Goal: Information Seeking & Learning: Find specific fact

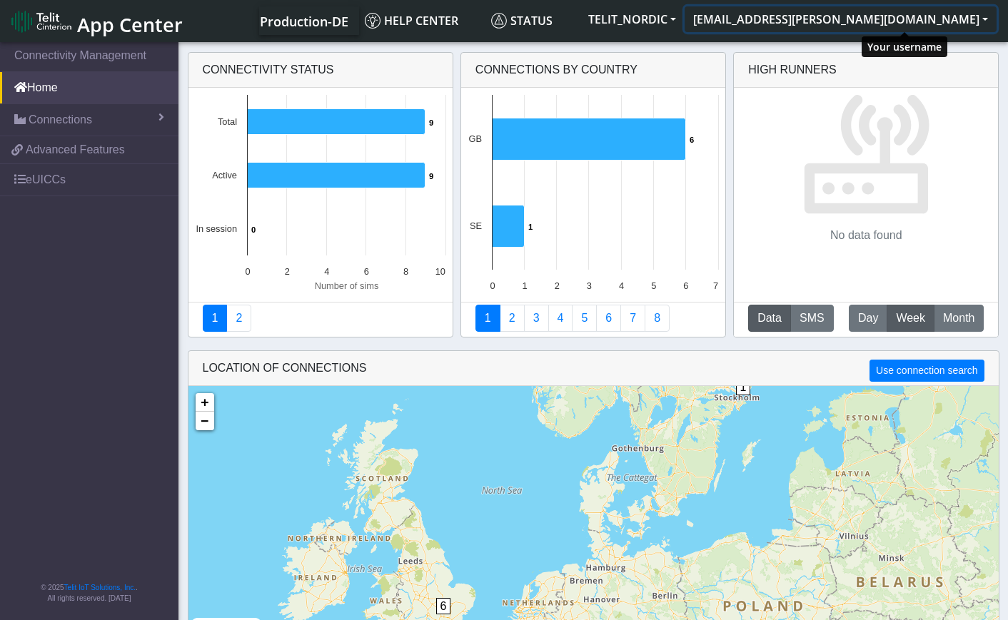
click at [985, 19] on button "[EMAIL_ADDRESS][PERSON_NAME][DOMAIN_NAME]" at bounding box center [841, 19] width 312 height 26
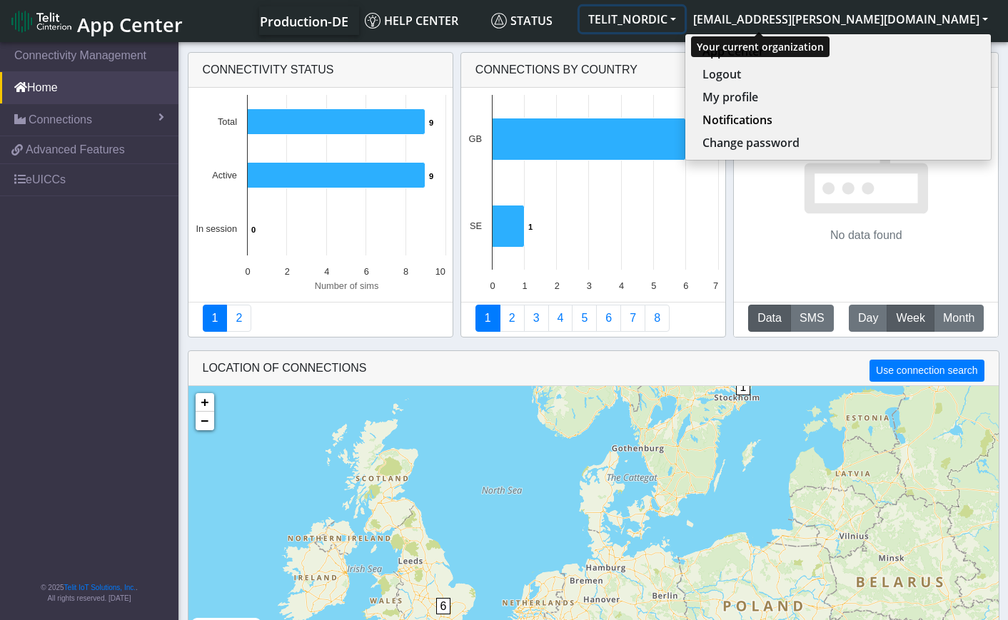
click at [685, 16] on button "TELIT_NORDIC" at bounding box center [632, 19] width 105 height 26
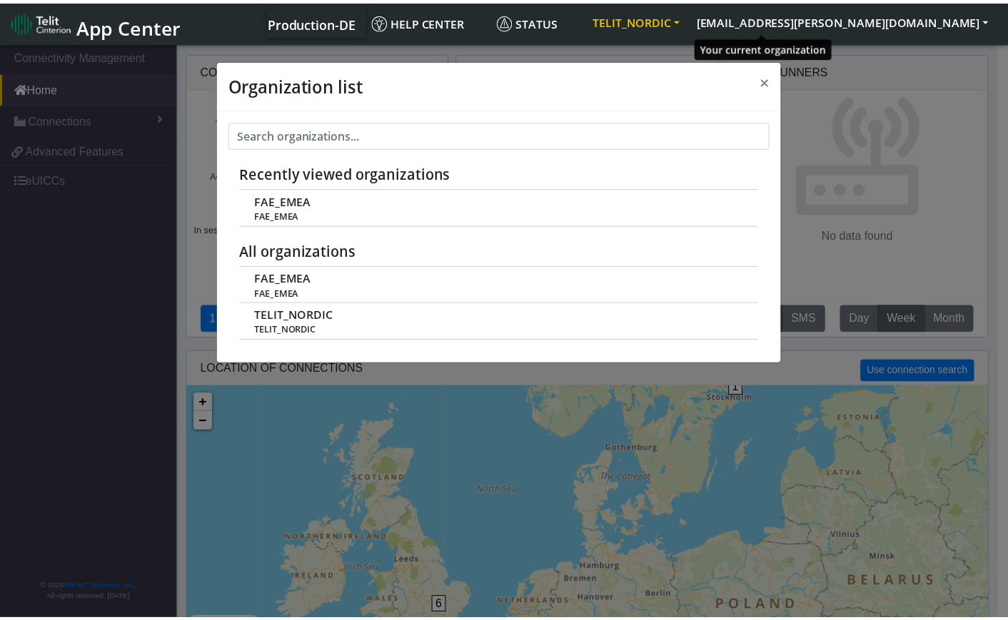
scroll to position [5, 0]
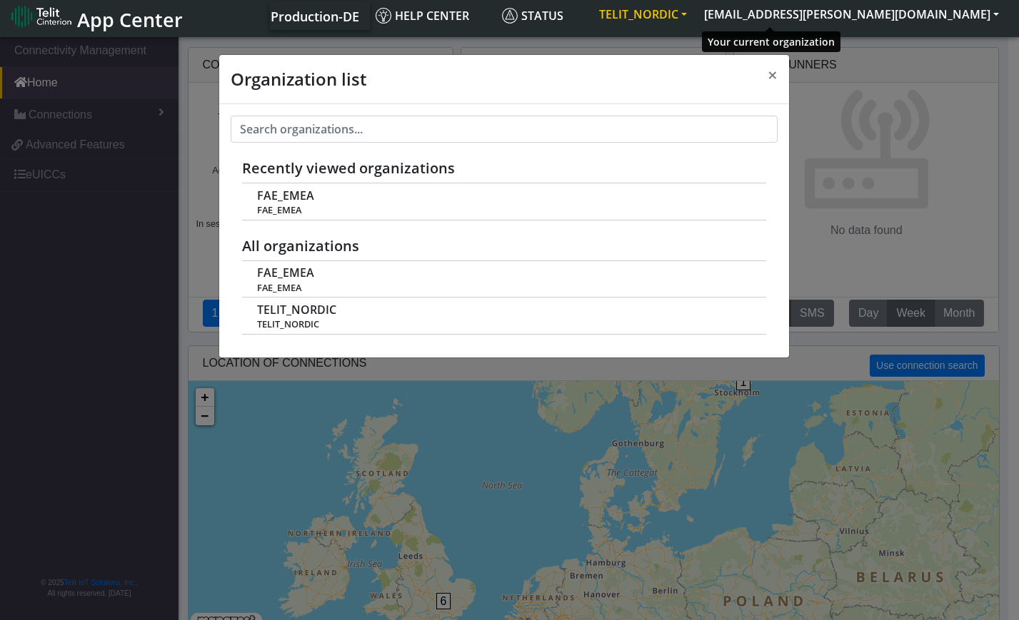
click at [695, 16] on button "TELIT_NORDIC" at bounding box center [642, 14] width 105 height 26
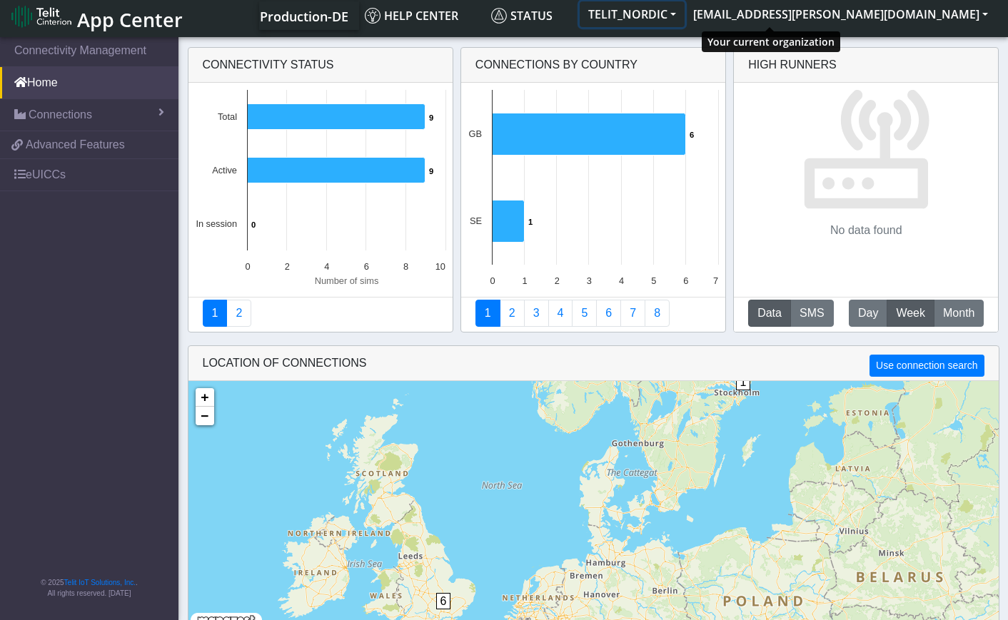
click at [685, 13] on button "TELIT_NORDIC" at bounding box center [632, 14] width 105 height 26
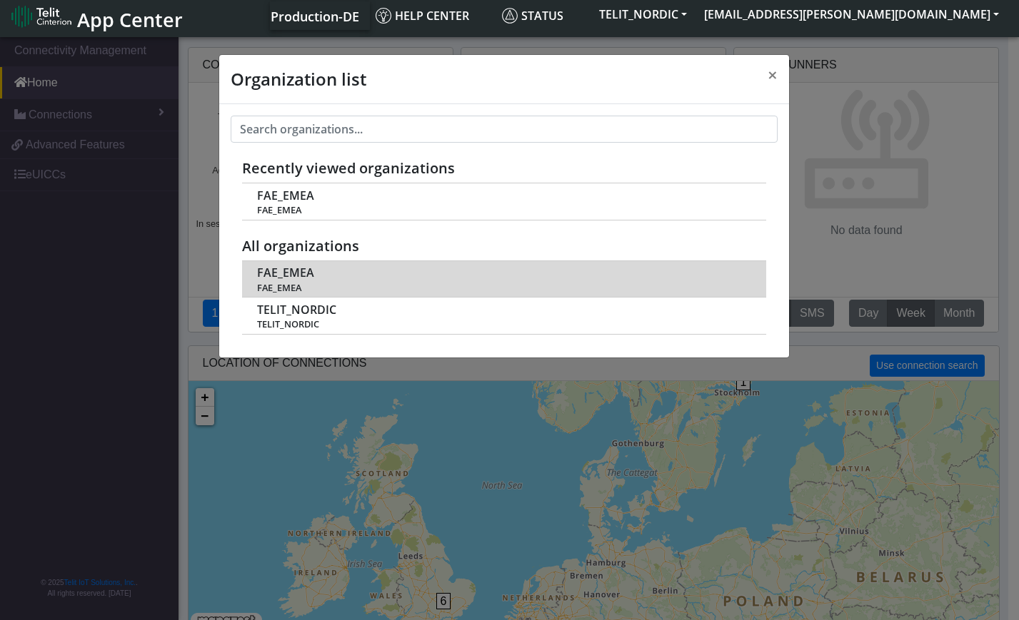
click at [353, 281] on div "FAE_EMEA FAE_EMEA" at bounding box center [504, 278] width 494 height 29
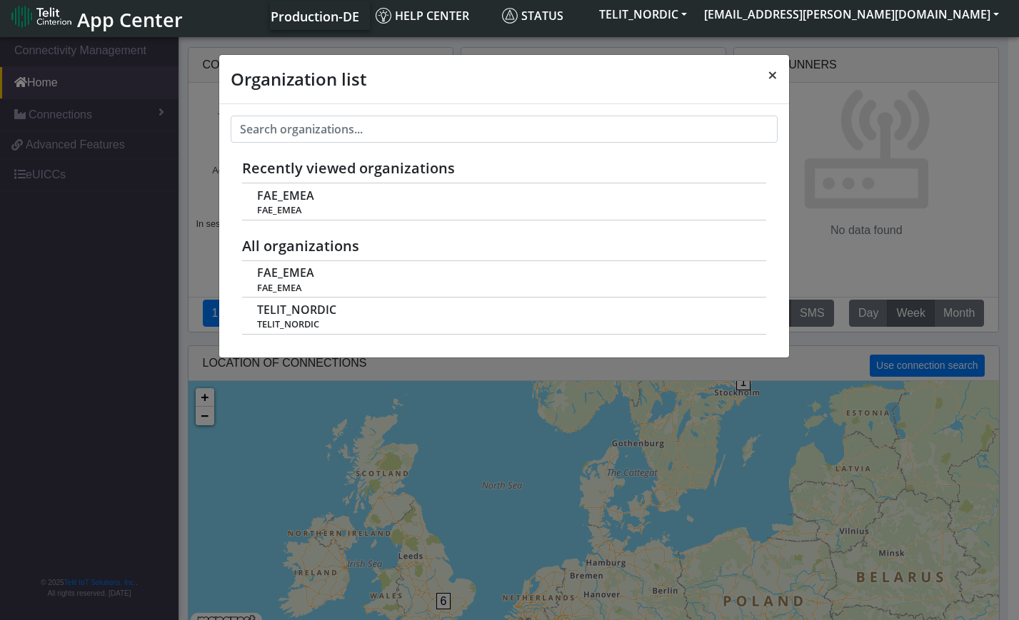
click at [772, 77] on span "×" at bounding box center [772, 75] width 10 height 24
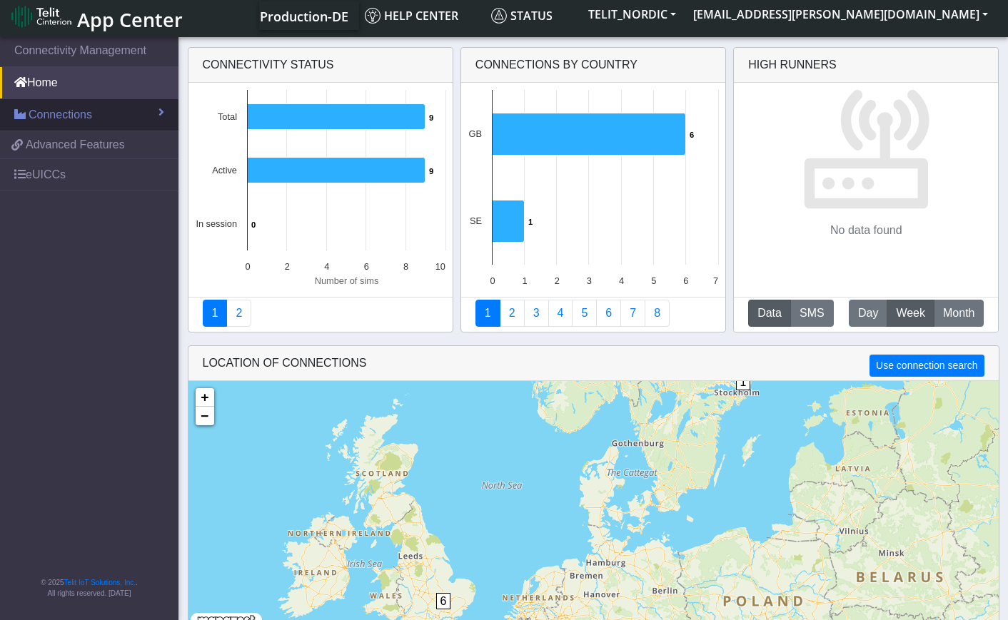
click at [104, 117] on link "Connections" at bounding box center [89, 114] width 178 height 31
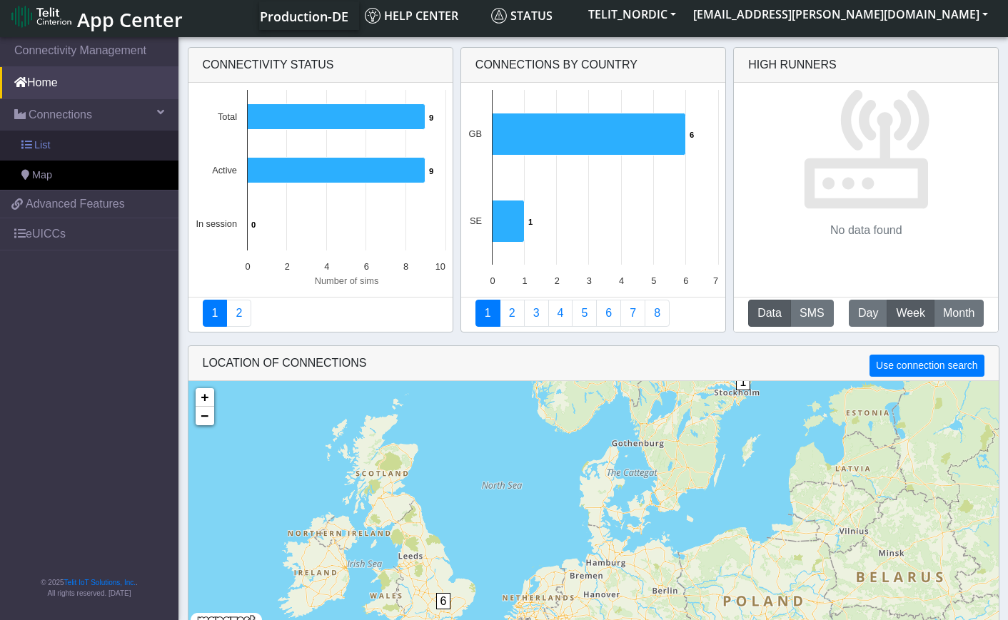
click at [35, 141] on span "List" at bounding box center [42, 146] width 16 height 16
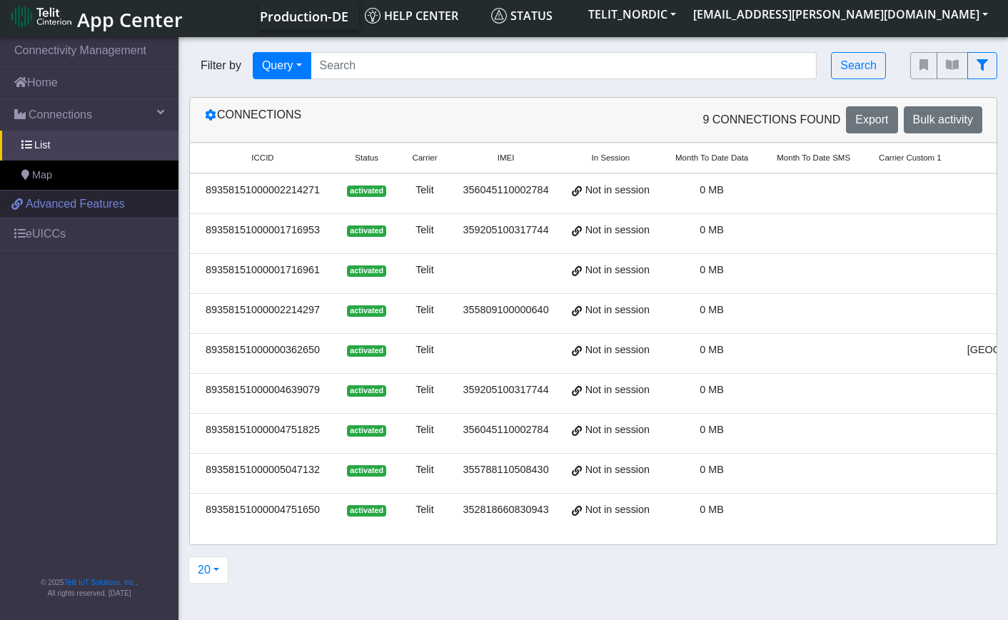
click at [52, 204] on span "Advanced Features" at bounding box center [75, 204] width 99 height 17
click at [262, 160] on span "ICCID" at bounding box center [262, 158] width 22 height 12
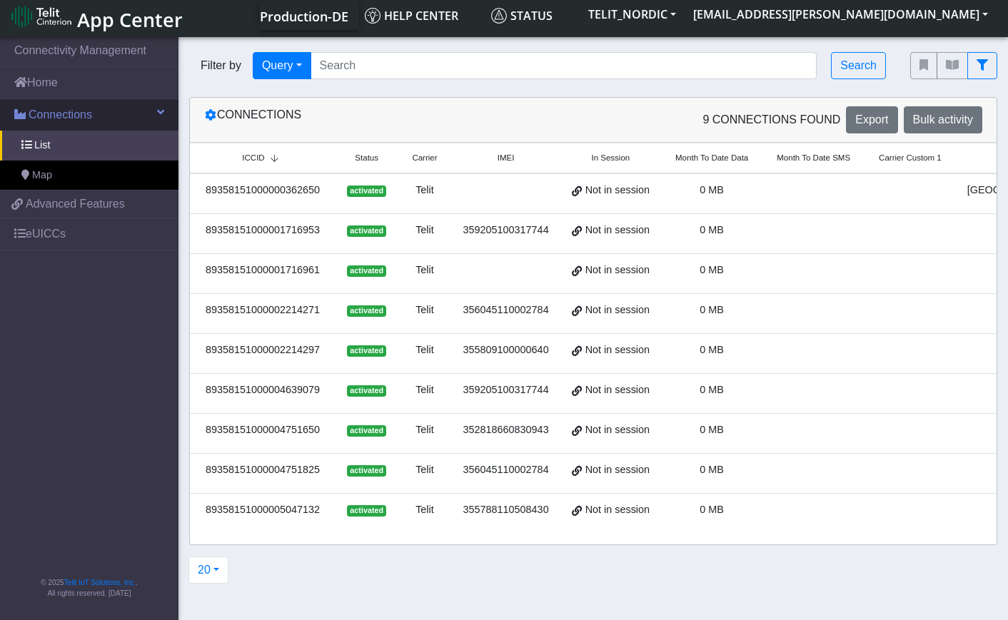
click at [56, 111] on span "Connections" at bounding box center [61, 114] width 64 height 17
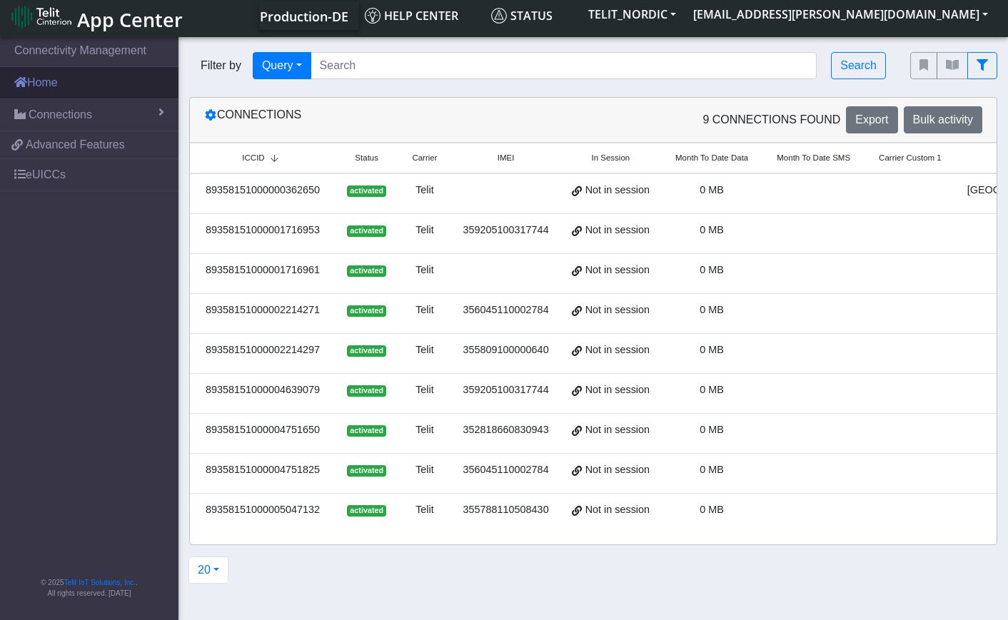
click at [54, 79] on link "Home" at bounding box center [89, 82] width 178 height 31
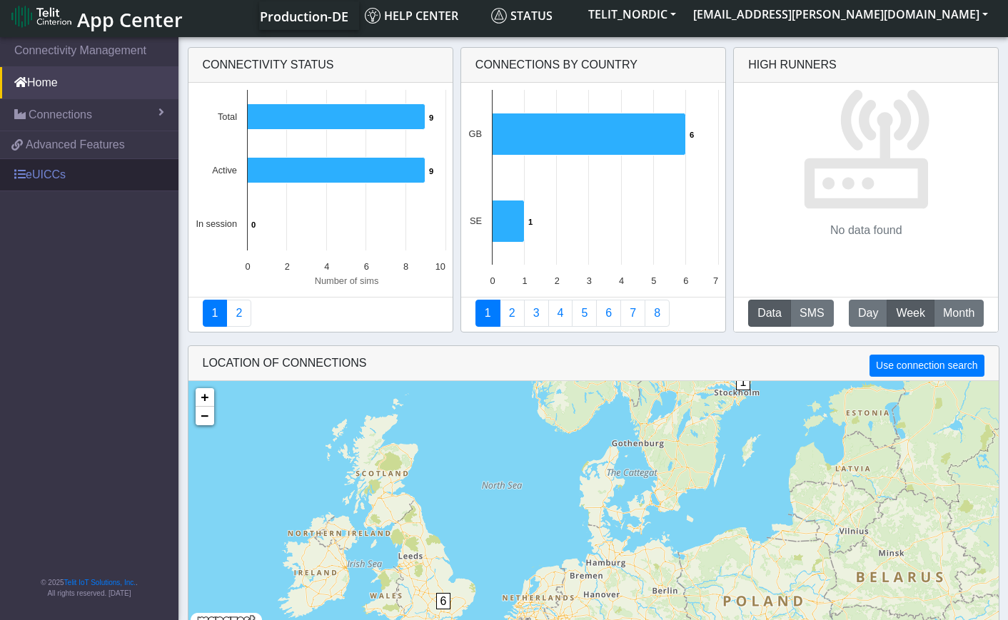
click at [45, 171] on link "eUICCs" at bounding box center [89, 174] width 178 height 31
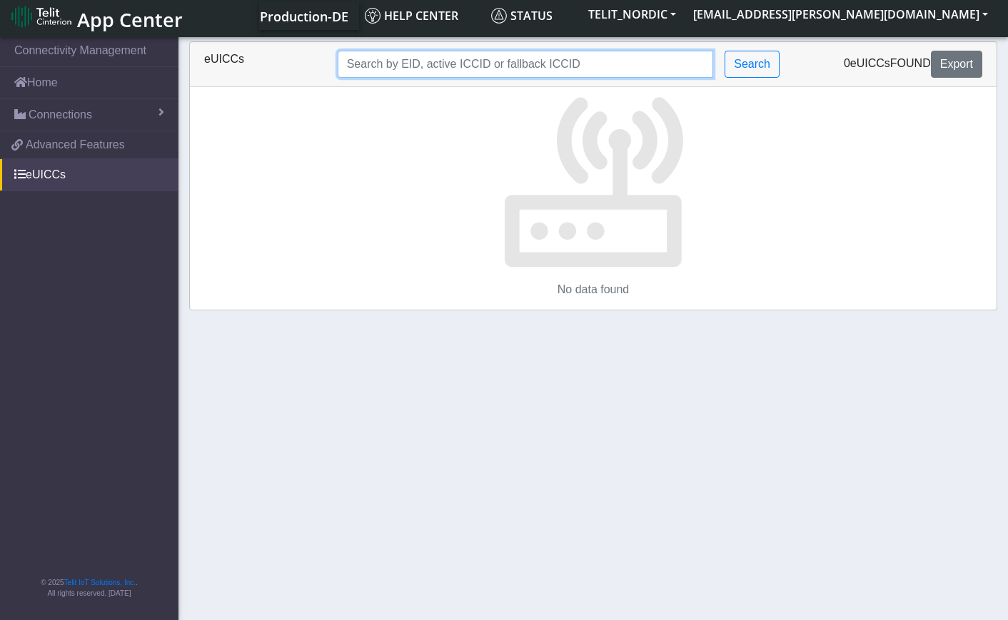
click at [378, 64] on input "Search..." at bounding box center [526, 64] width 376 height 27
type input "9"
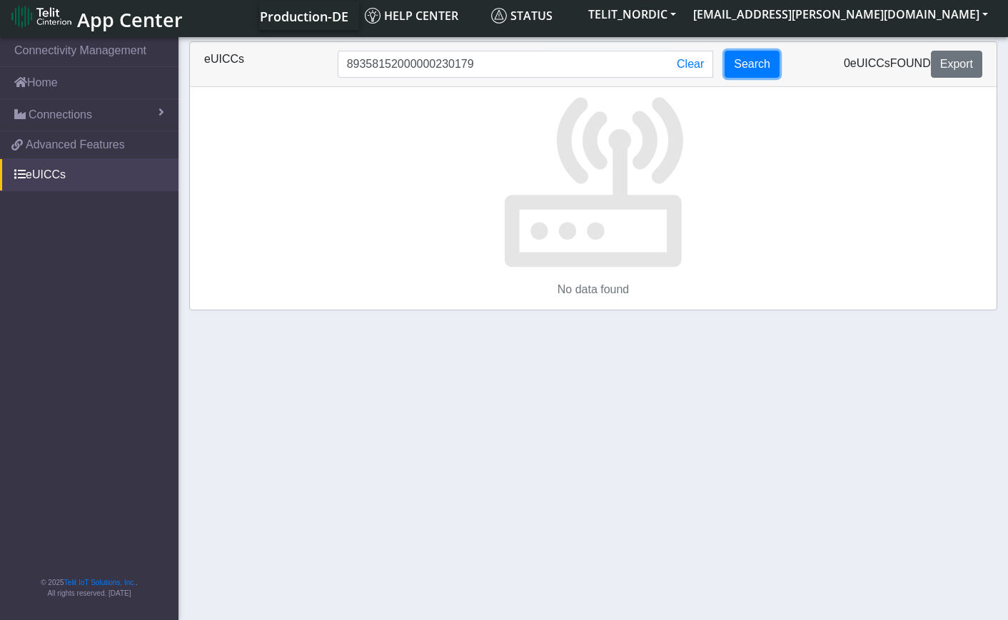
click at [770, 66] on button "Search" at bounding box center [752, 64] width 55 height 27
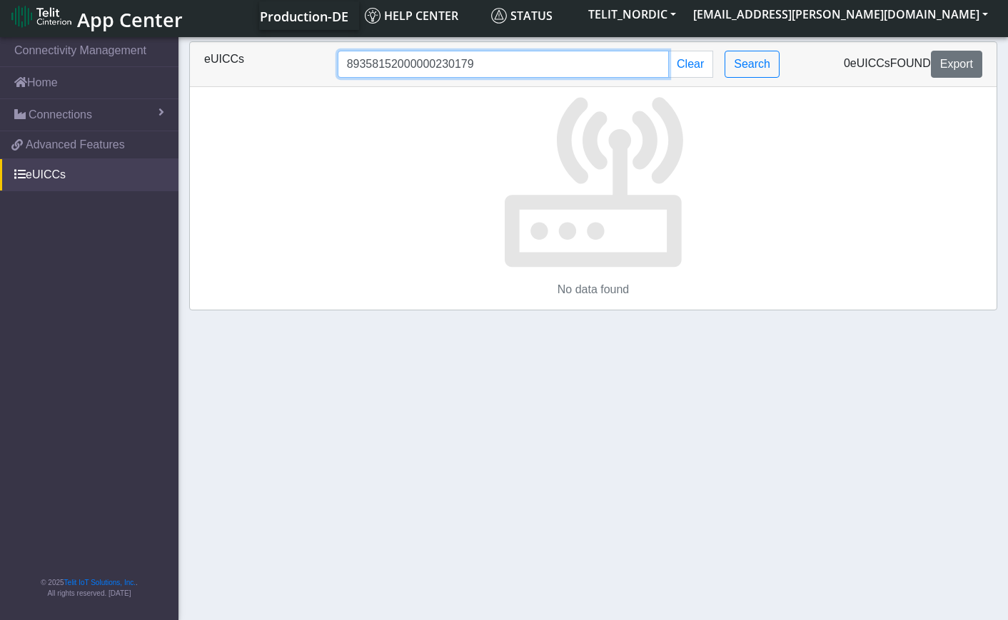
click at [620, 71] on input "89358152000000230179" at bounding box center [503, 64] width 331 height 27
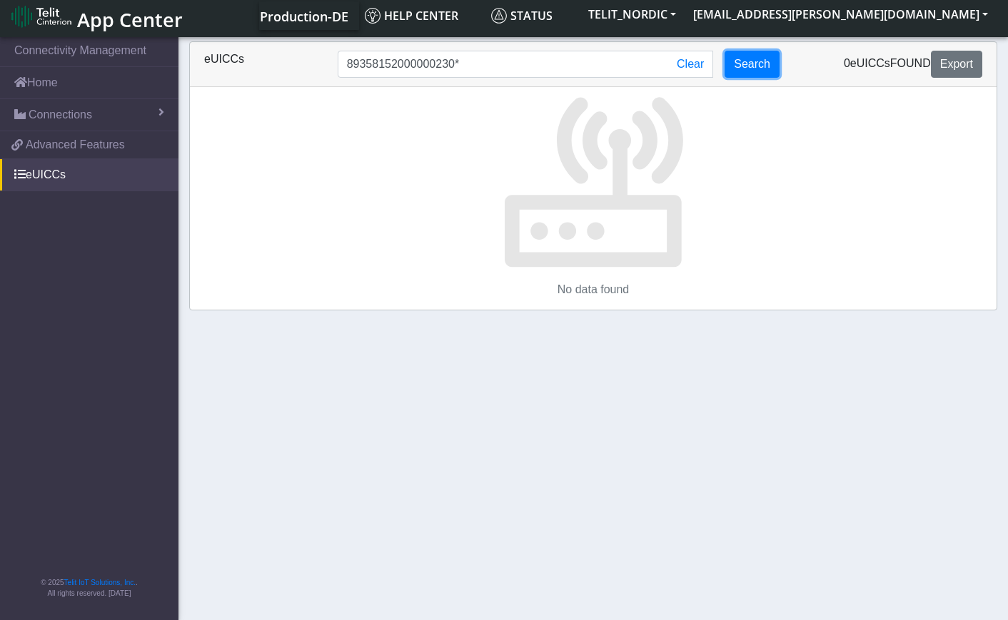
click at [767, 70] on button "Search" at bounding box center [752, 64] width 55 height 27
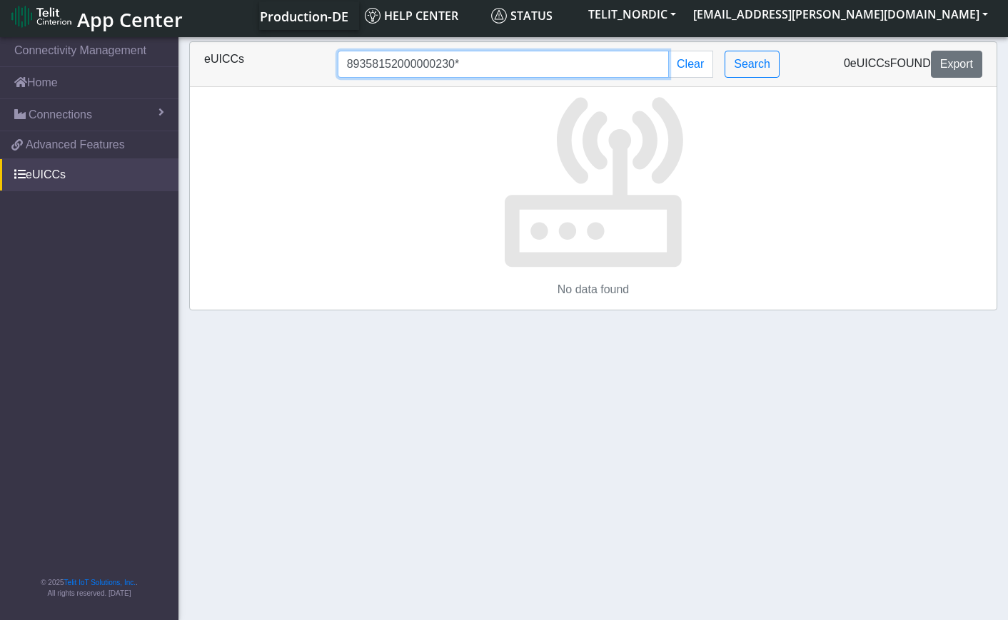
drag, startPoint x: 630, startPoint y: 75, endPoint x: 361, endPoint y: 66, distance: 269.3
click at [361, 66] on input "89358152000000230*" at bounding box center [503, 64] width 331 height 27
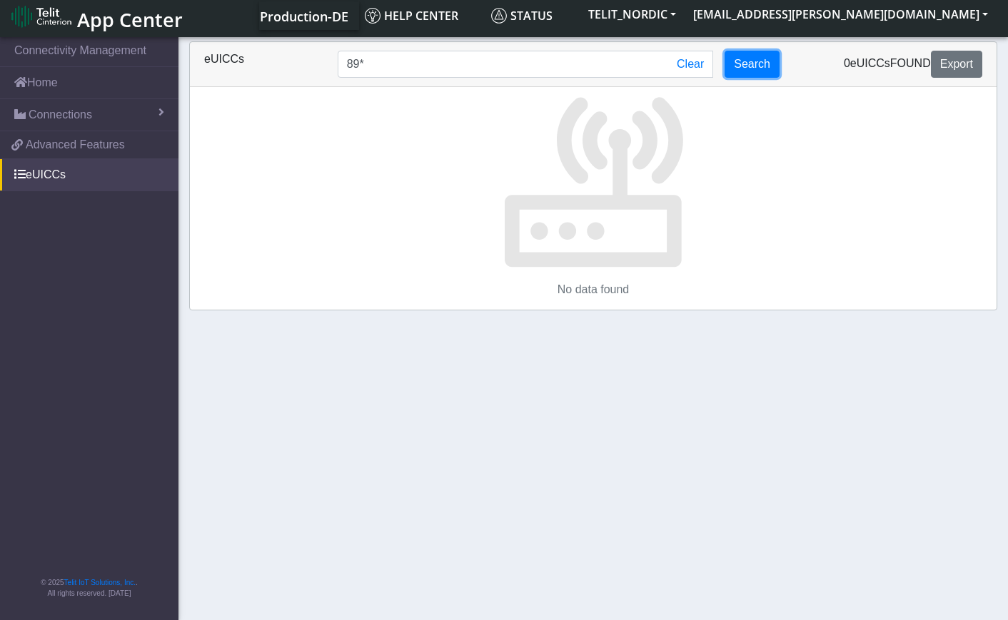
click at [747, 71] on button "Search" at bounding box center [752, 64] width 55 height 27
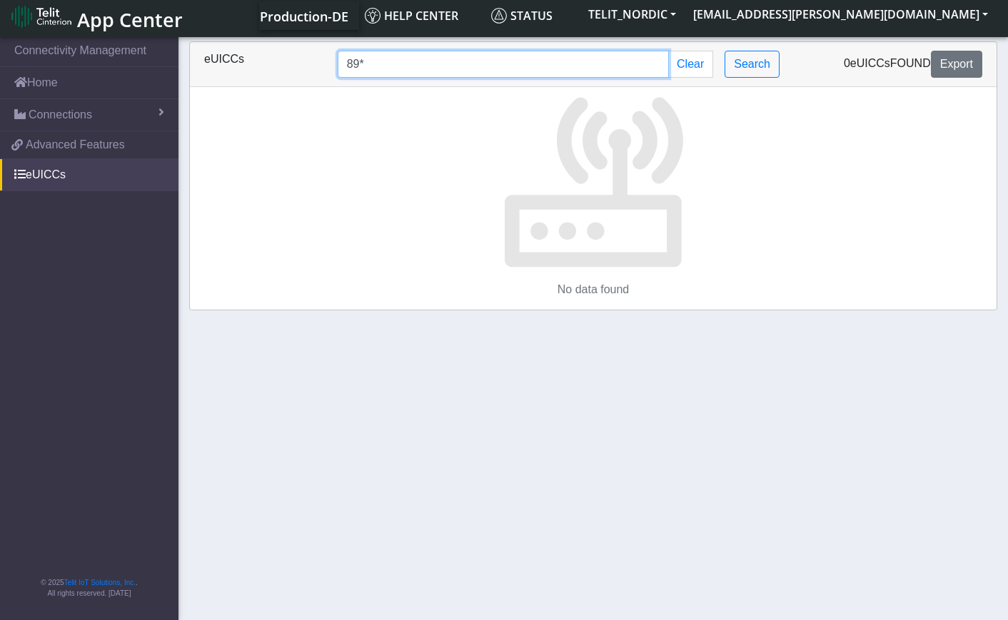
click at [596, 59] on input "89*" at bounding box center [503, 64] width 331 height 27
drag, startPoint x: 485, startPoint y: 64, endPoint x: 266, endPoint y: 48, distance: 219.1
click at [266, 48] on div "eUICCs 8903302342810000 Clear Search 0 eUICCs found Export" at bounding box center [593, 64] width 807 height 45
paste input "358152000000066318"
type input "89358152000000066318"
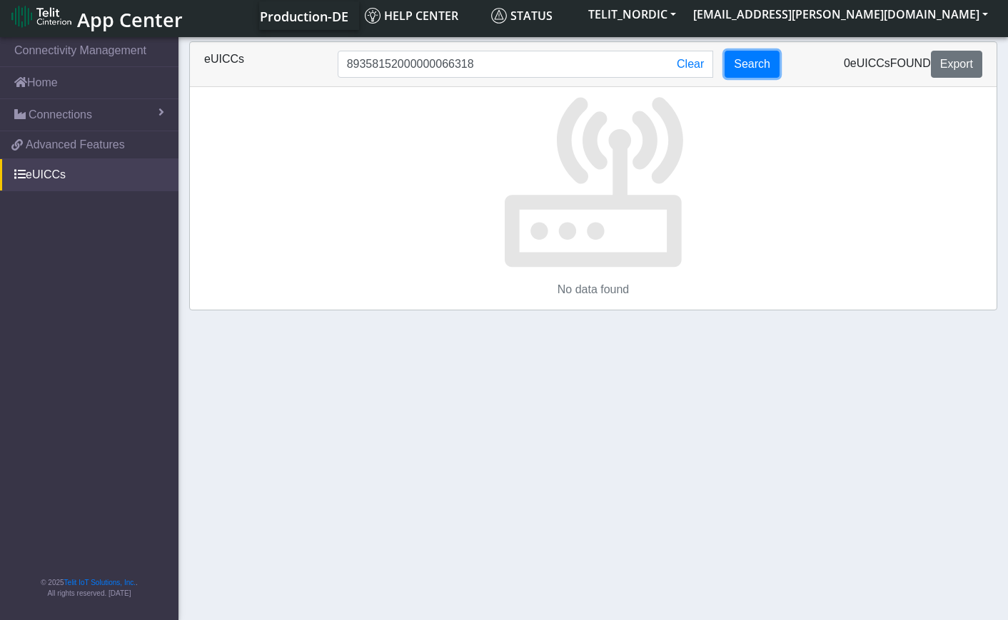
click at [758, 66] on button "Search" at bounding box center [752, 64] width 55 height 27
click at [14, 176] on link "eUICCs" at bounding box center [89, 174] width 178 height 31
click at [744, 49] on div "eUICCs 89358152000000066318 Clear Search 0 eUICCs found Export" at bounding box center [593, 64] width 807 height 45
click at [746, 59] on button "Search" at bounding box center [752, 64] width 55 height 27
click at [61, 56] on link "Connectivity Management" at bounding box center [89, 50] width 178 height 31
